Goal: Information Seeking & Learning: Learn about a topic

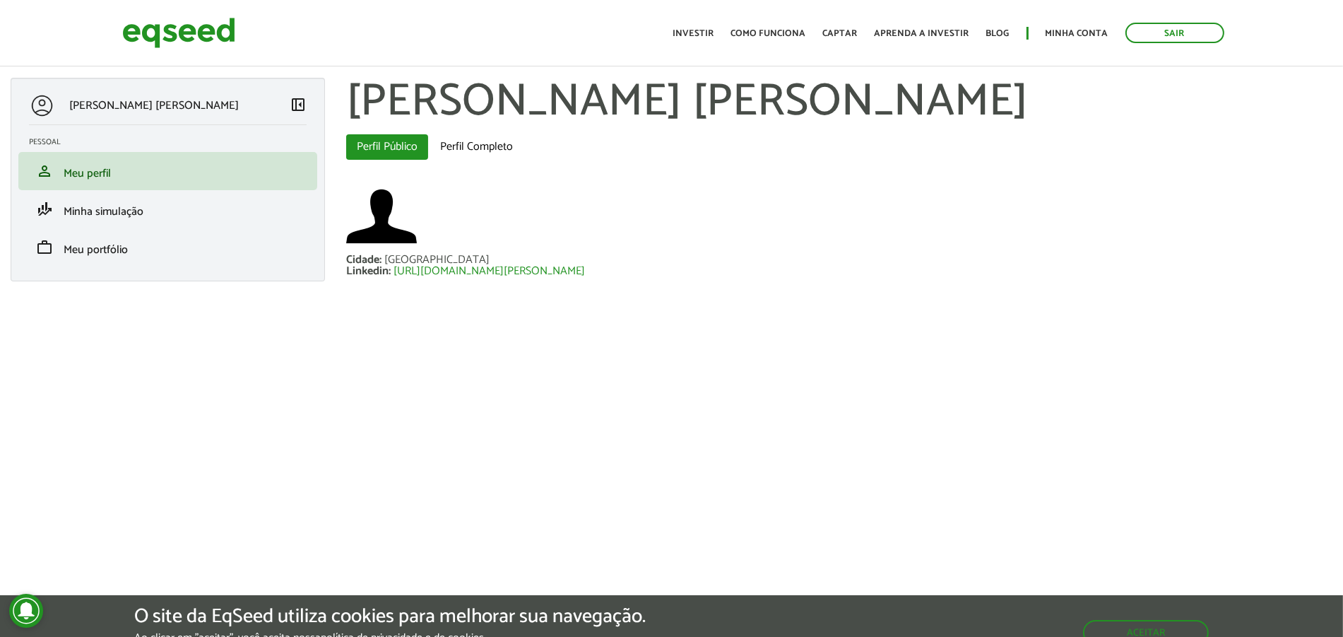
click at [165, 255] on li "work Meu portfólio" at bounding box center [167, 247] width 299 height 38
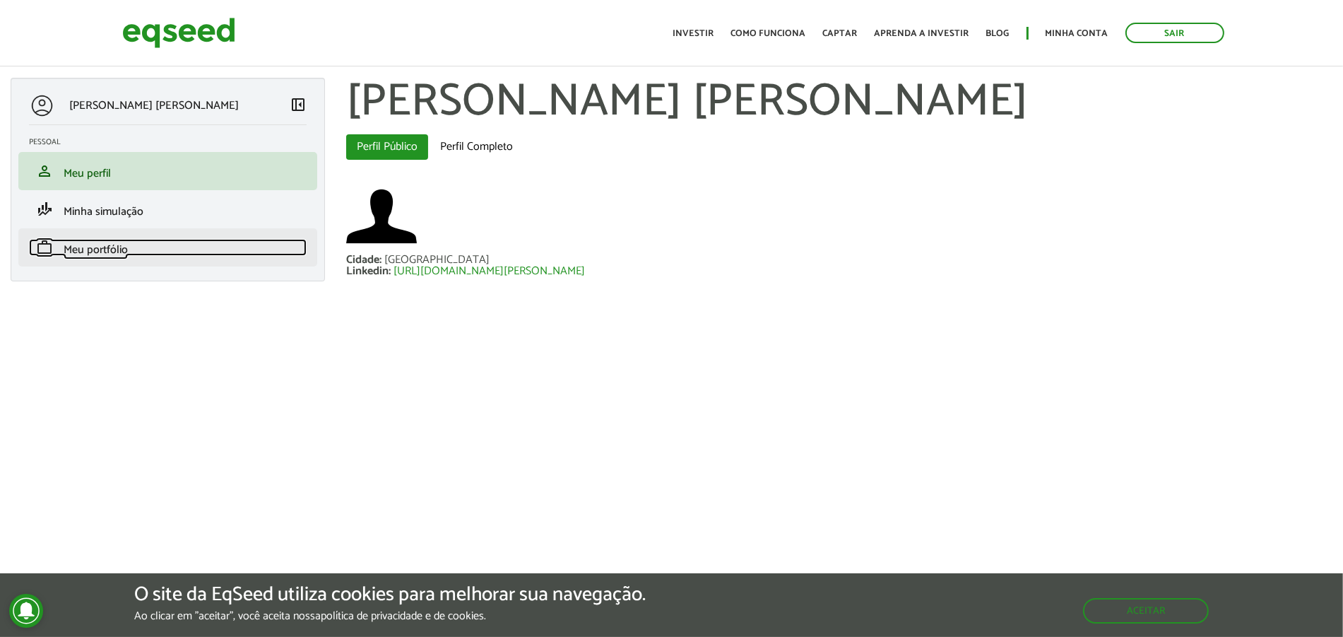
click at [183, 246] on link "work Meu portfólio" at bounding box center [168, 247] width 278 height 17
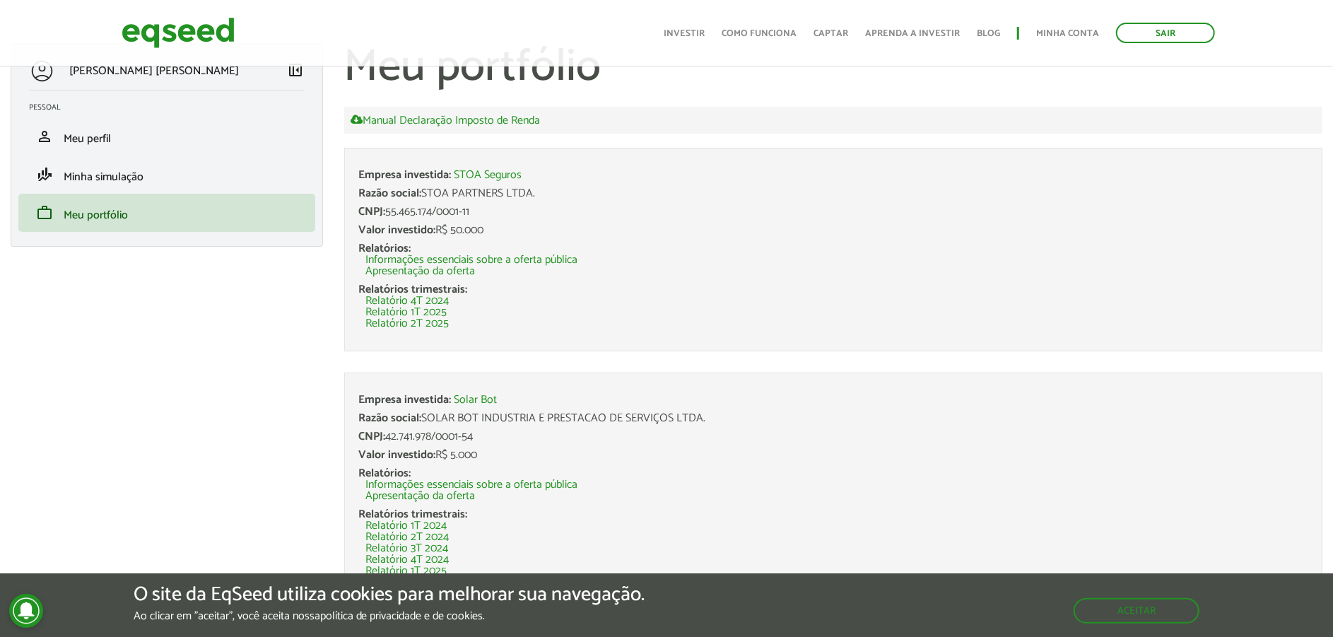
scroll to position [211, 0]
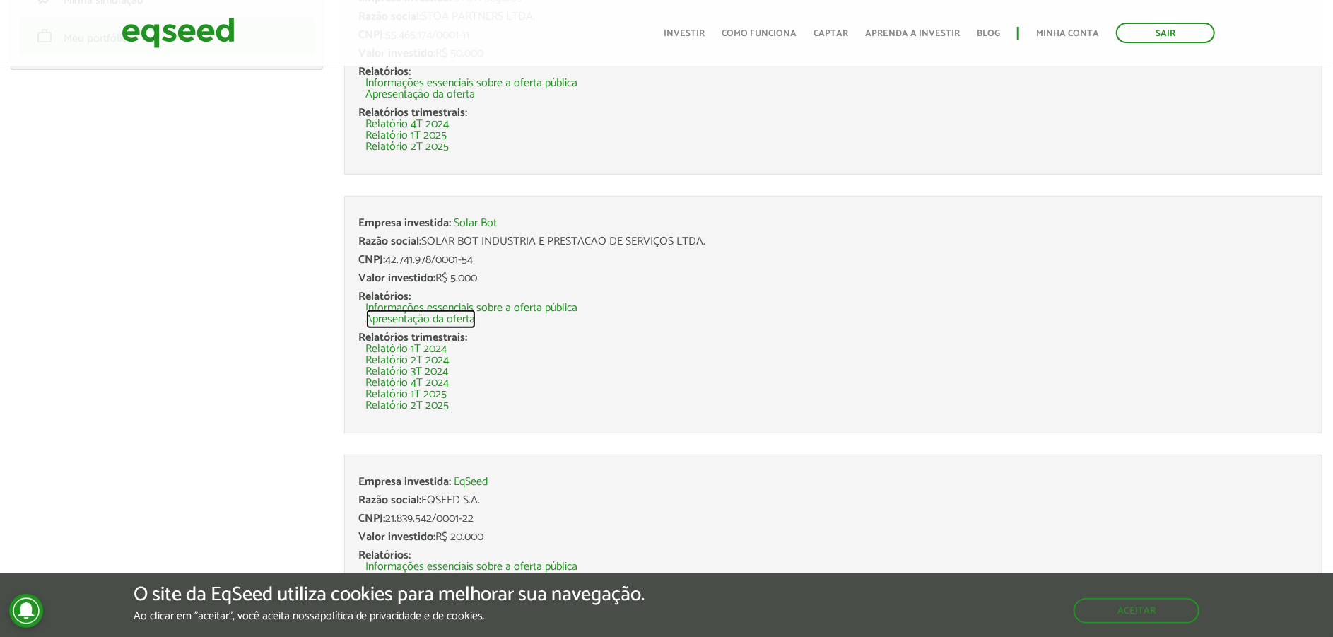
click at [428, 319] on link "Apresentação da oferta" at bounding box center [421, 319] width 110 height 11
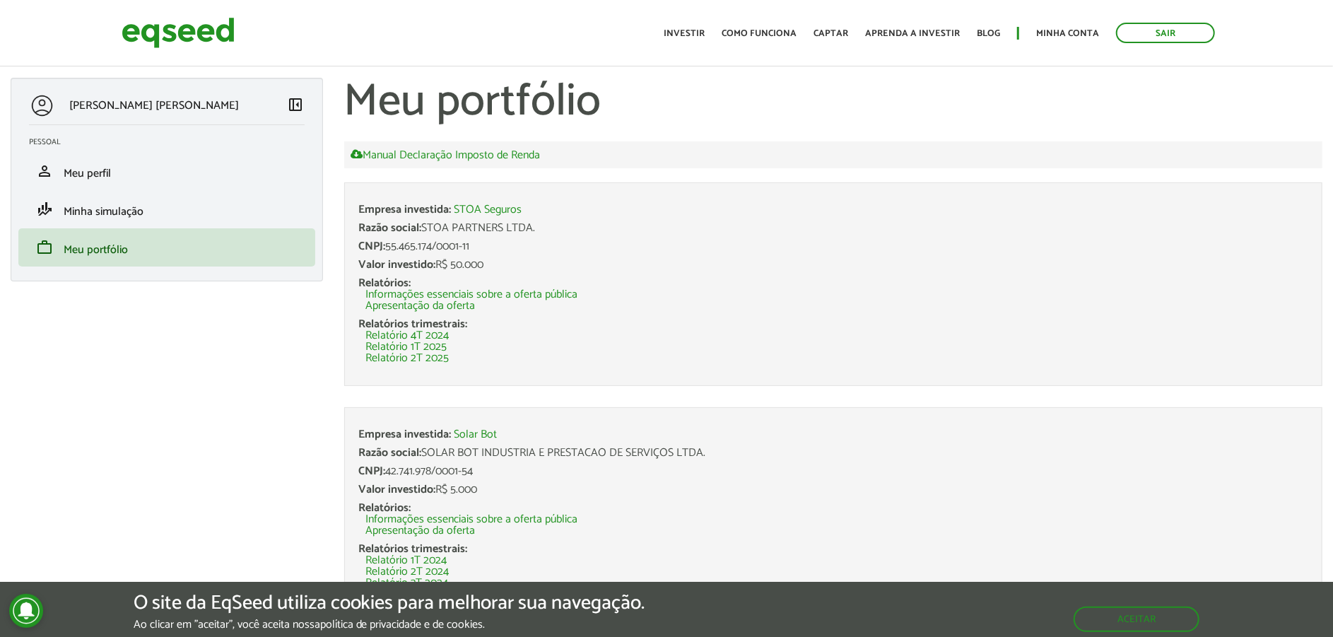
scroll to position [211, 0]
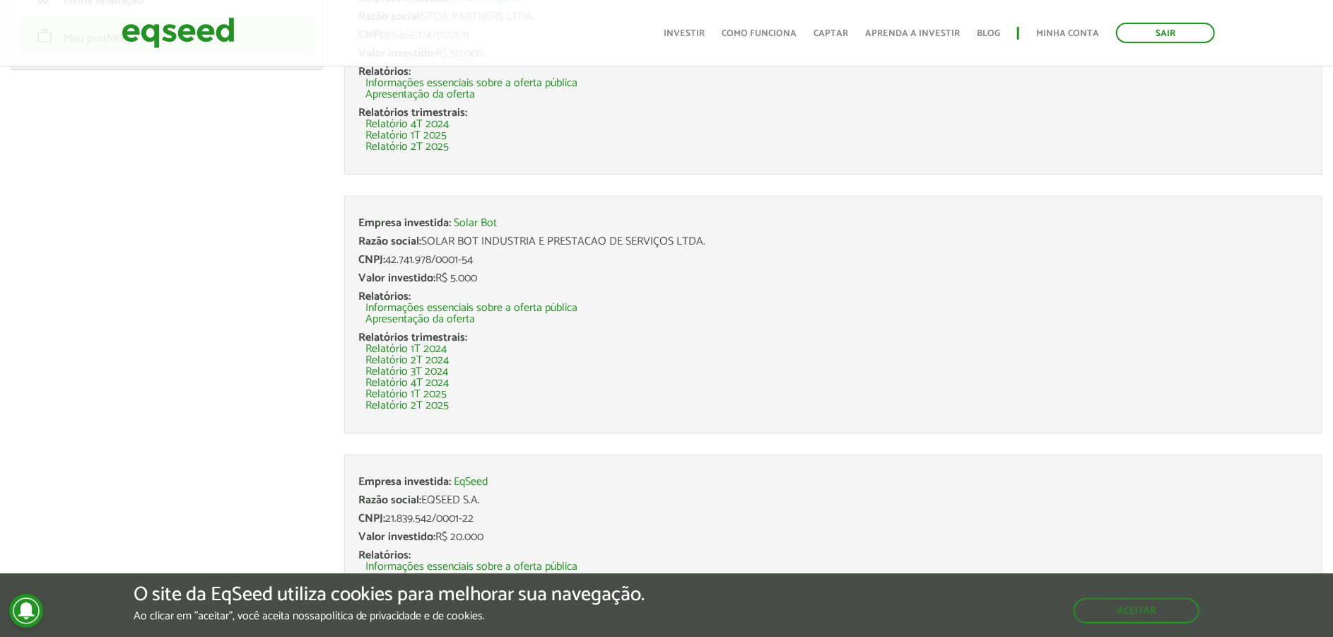
click at [439, 293] on div "Relatórios: Informações essenciais sobre a oferta pública Apresentação da oferta" at bounding box center [833, 308] width 949 height 34
click at [434, 306] on link "Informações essenciais sobre a oferta pública" at bounding box center [472, 307] width 212 height 11
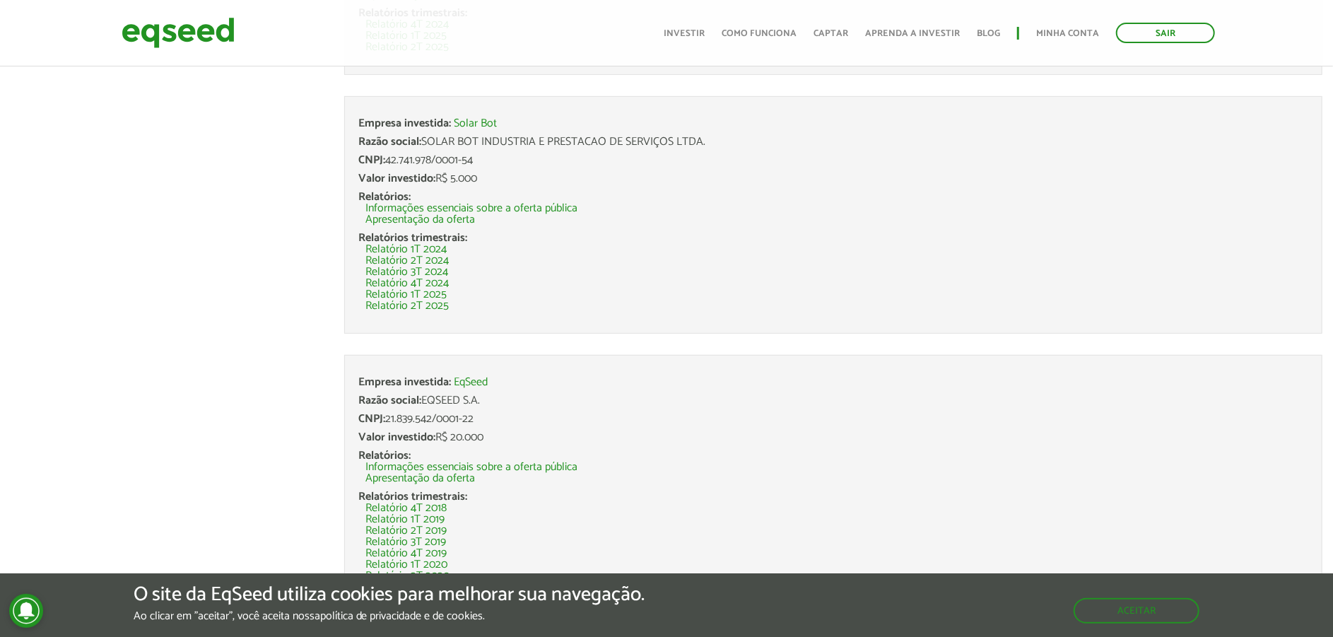
scroll to position [300, 0]
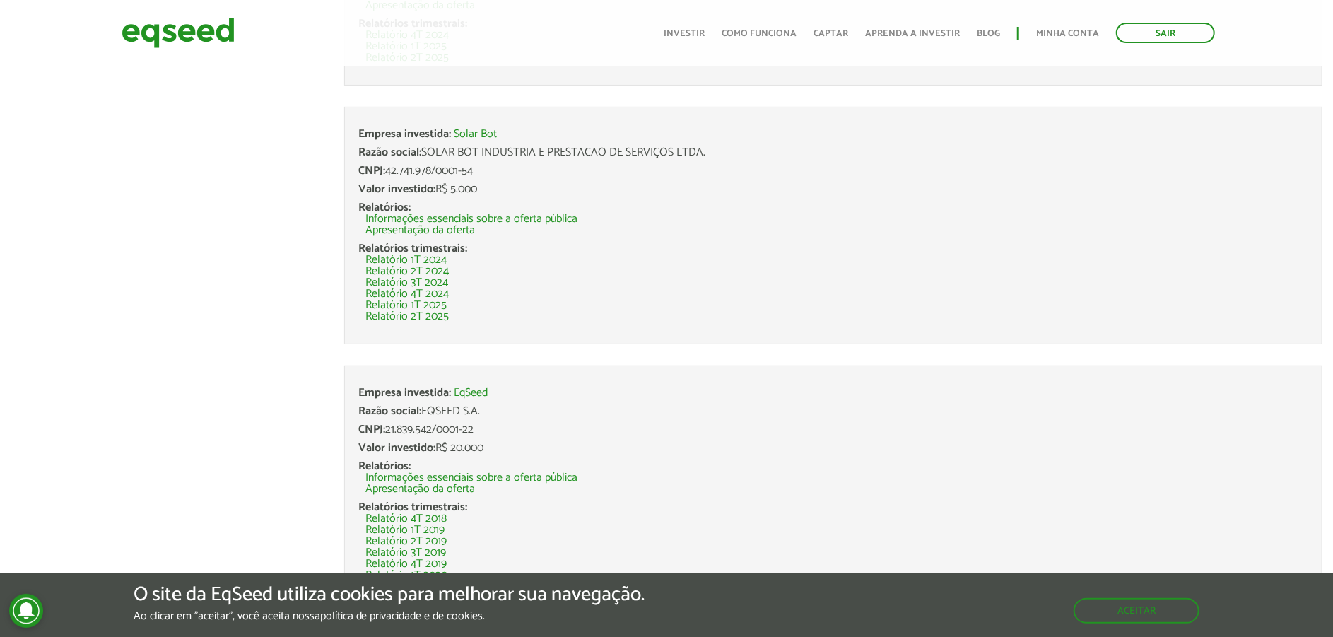
click at [148, 320] on div "[PERSON_NAME] [PERSON_NAME] left_panel_close [GEOGRAPHIC_DATA] person Meu perfi…" at bounding box center [666, 334] width 1333 height 1114
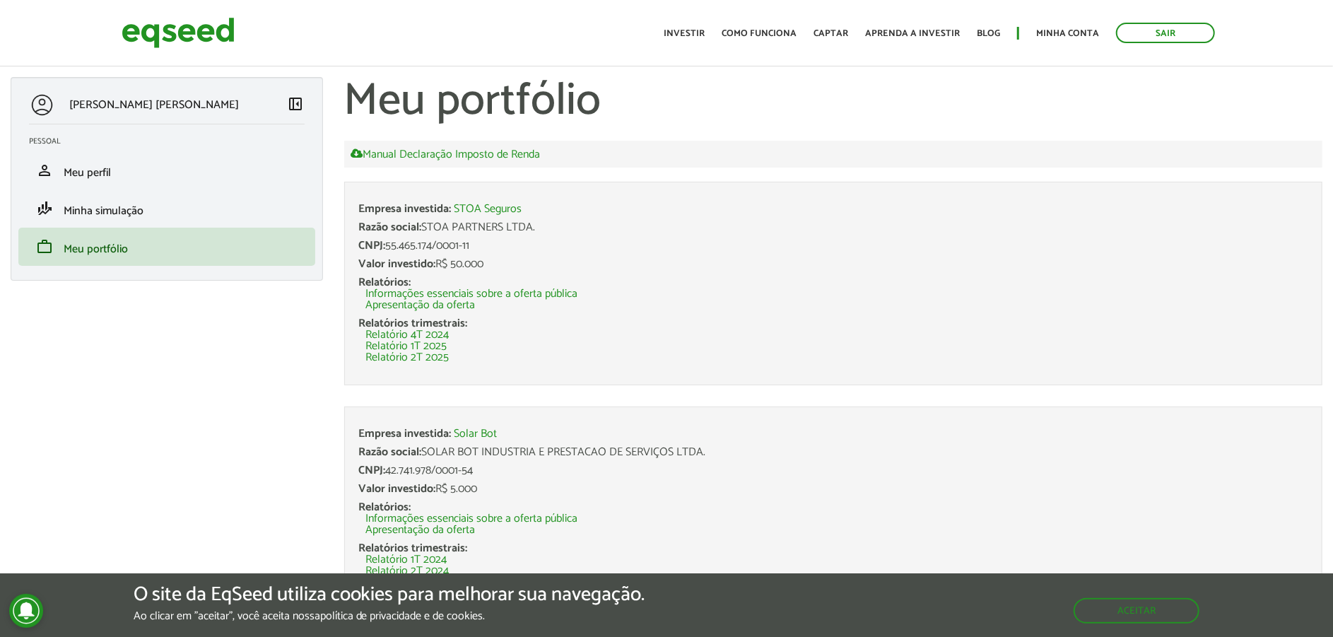
scroll to position [0, 0]
click at [683, 29] on link "Investir" at bounding box center [684, 33] width 41 height 9
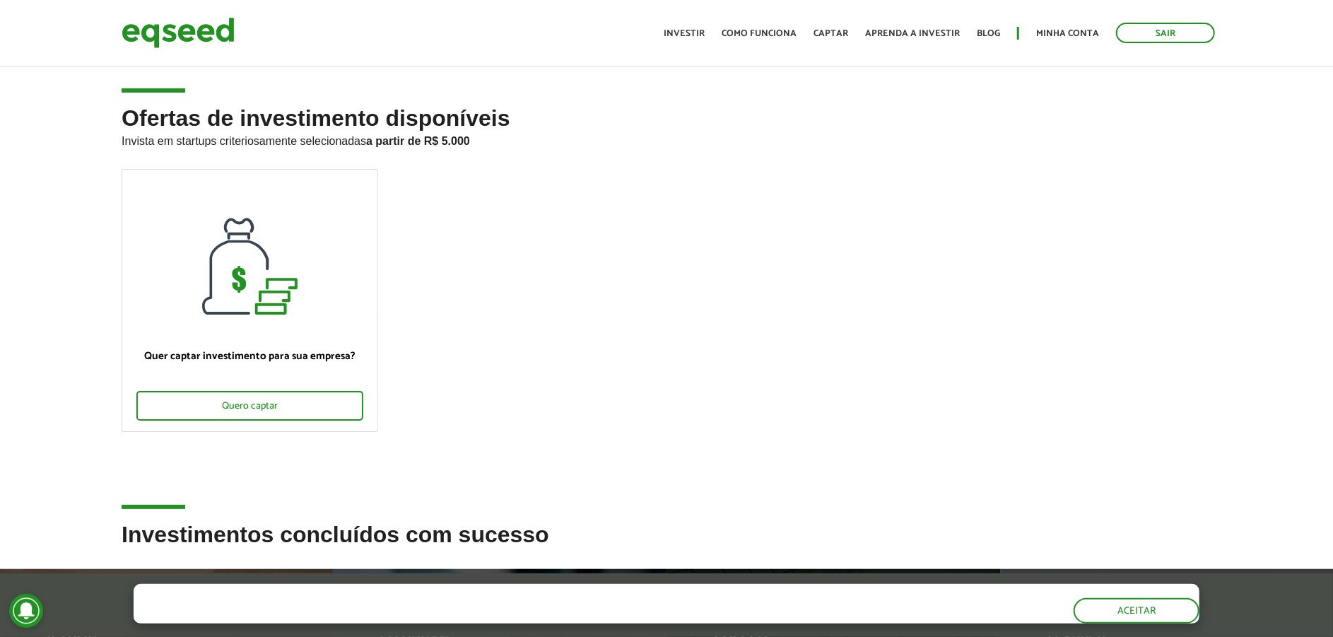
click at [673, 57] on header "Sair Toggle navigation Toggle navigation Início Investir Como funciona Captar A…" at bounding box center [666, 33] width 1333 height 66
click at [678, 35] on link "Investir" at bounding box center [684, 33] width 41 height 9
